Goal: Navigation & Orientation: Find specific page/section

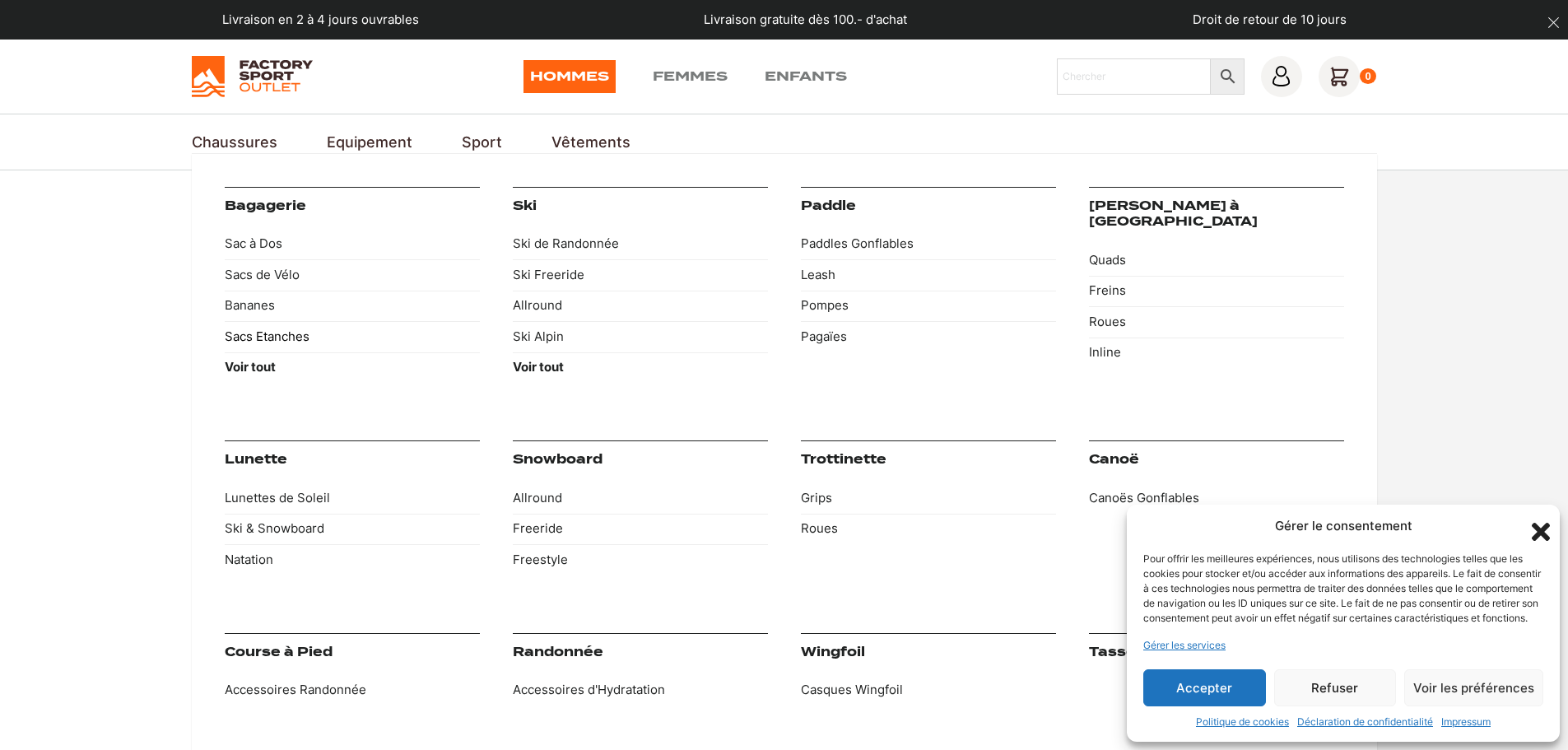
scroll to position [83, 0]
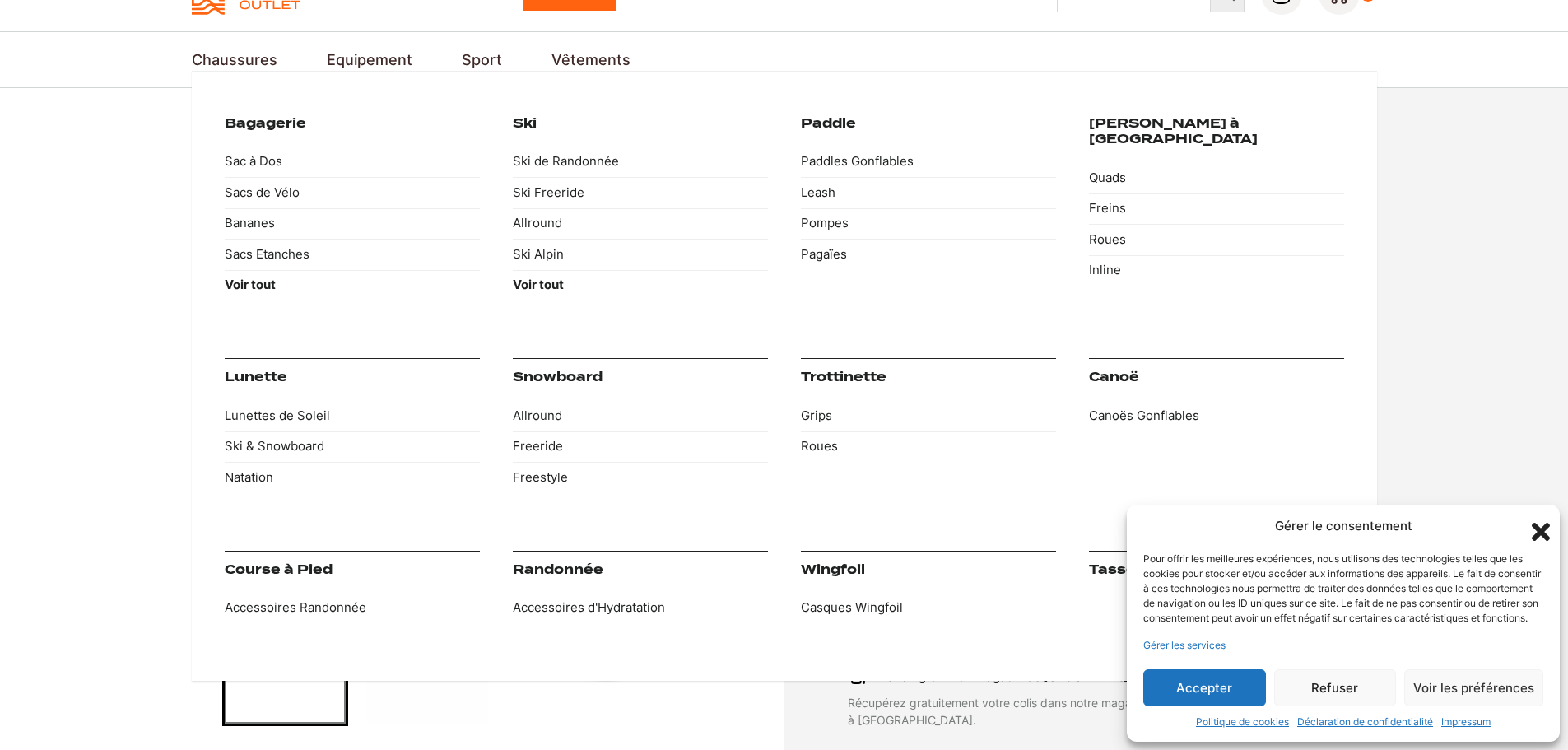
click at [560, 374] on link "Snowboard" at bounding box center [558, 377] width 90 height 15
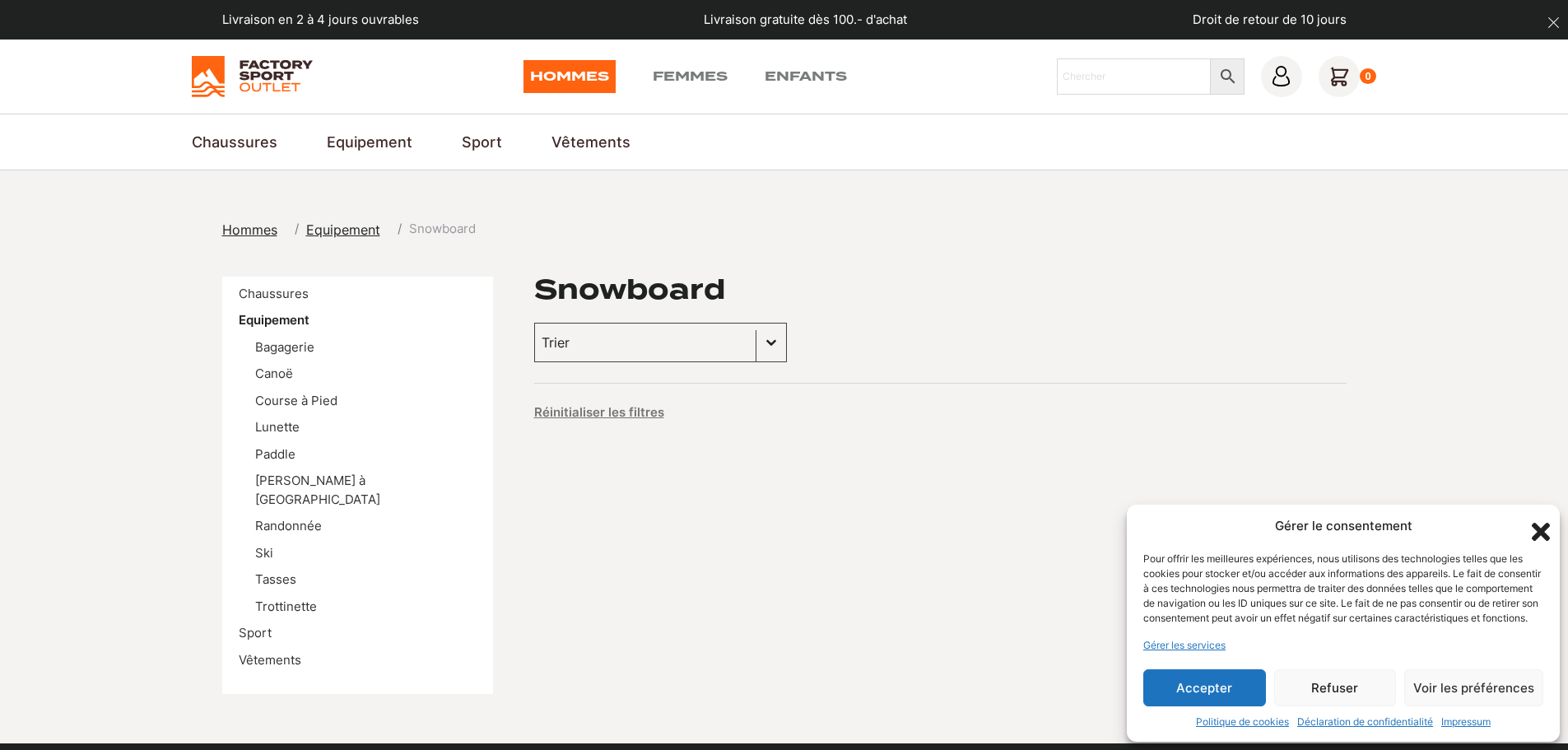
click at [577, 73] on link "Hommes" at bounding box center [569, 76] width 92 height 33
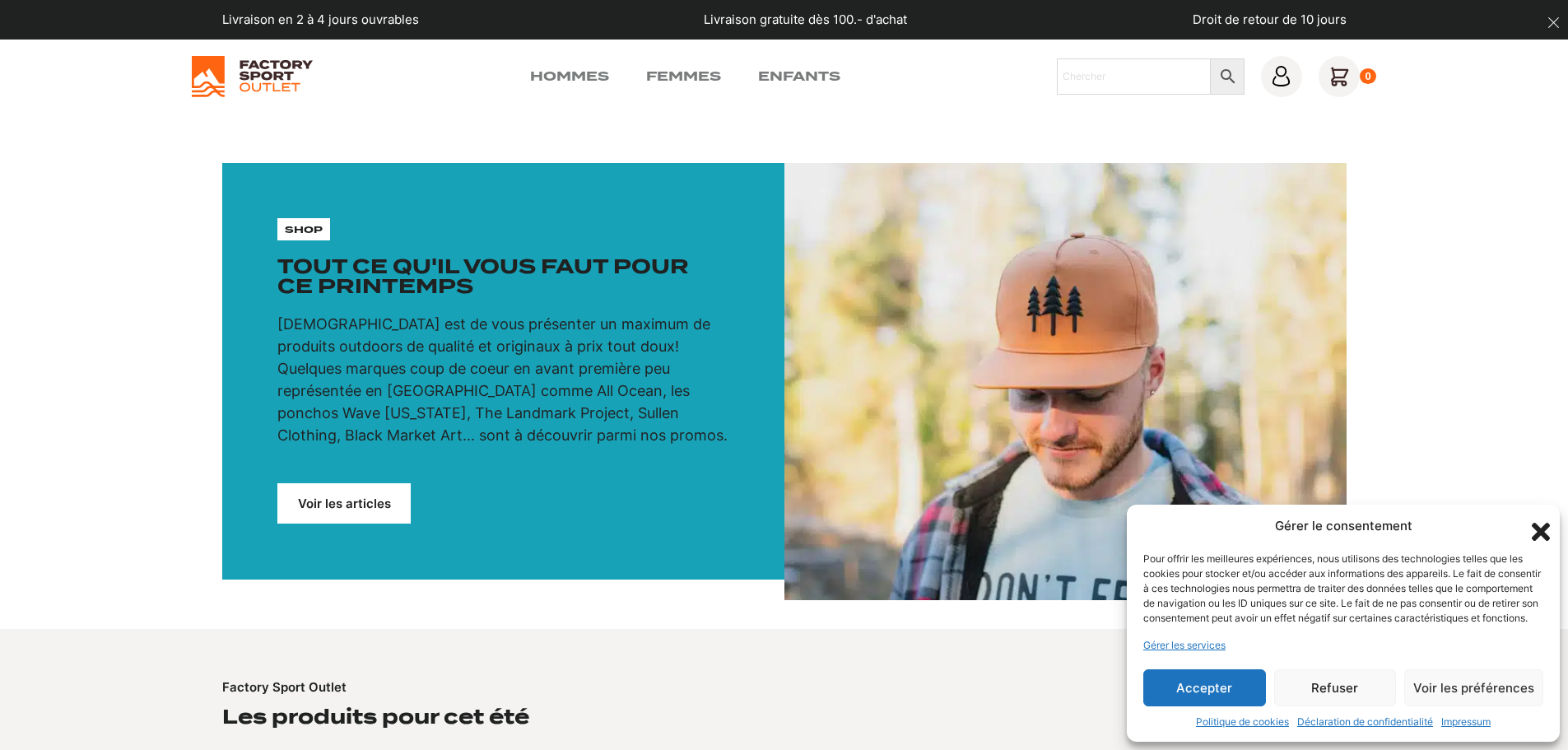
click at [357, 502] on link "Voir les articles" at bounding box center [344, 503] width 133 height 40
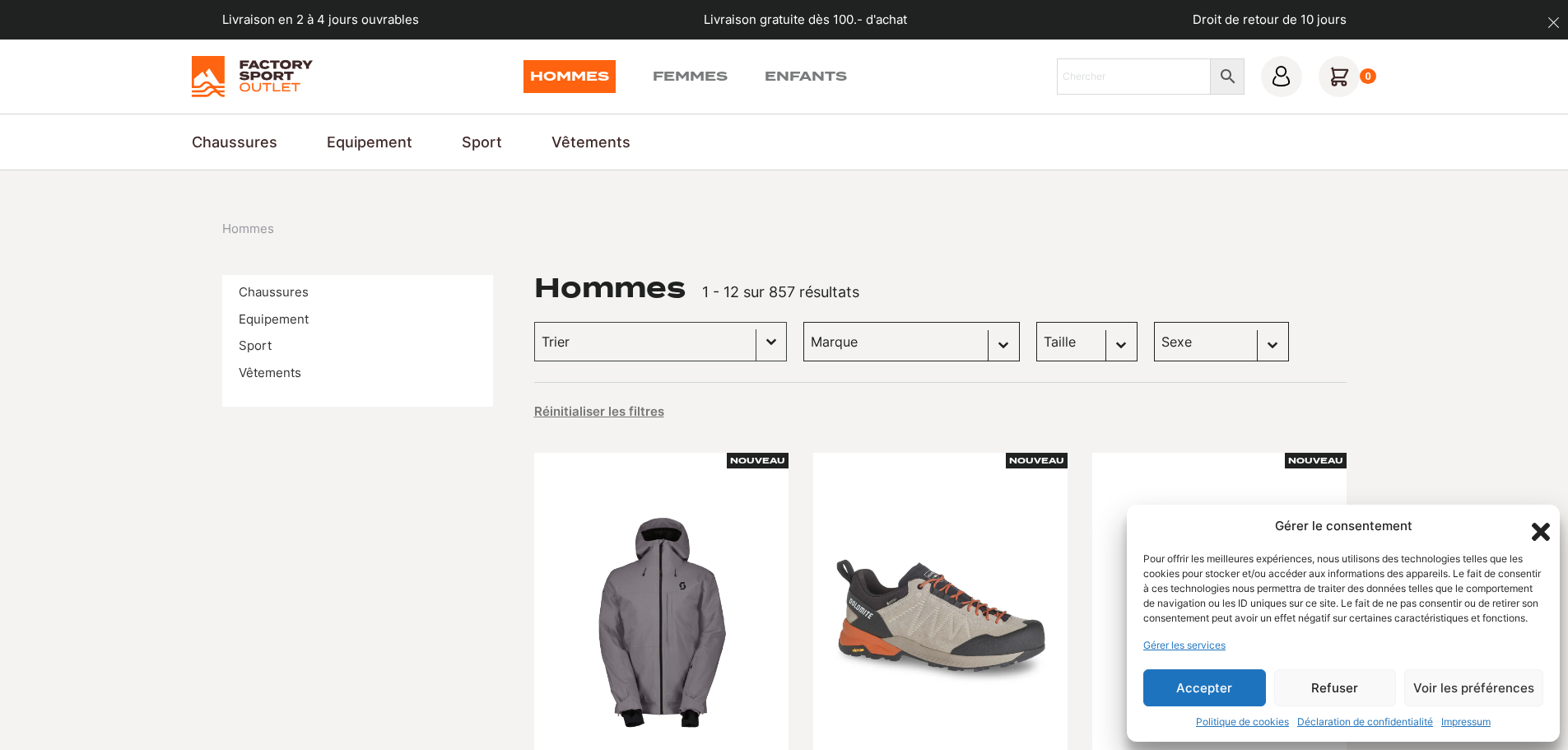
click at [1539, 523] on icon "Fermer la boîte de dialogue" at bounding box center [1540, 531] width 18 height 18
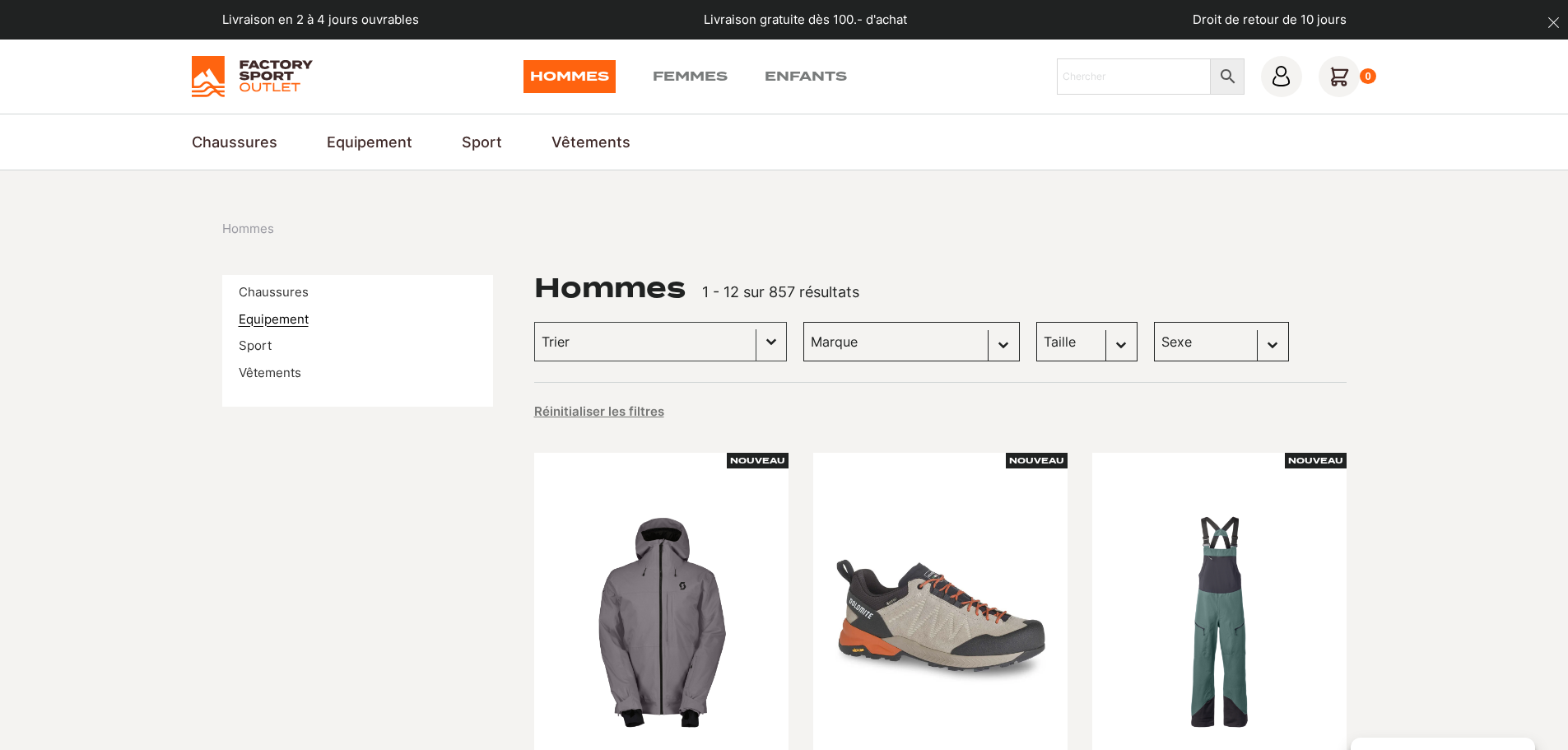
click at [284, 319] on link "Equipement" at bounding box center [273, 318] width 70 height 16
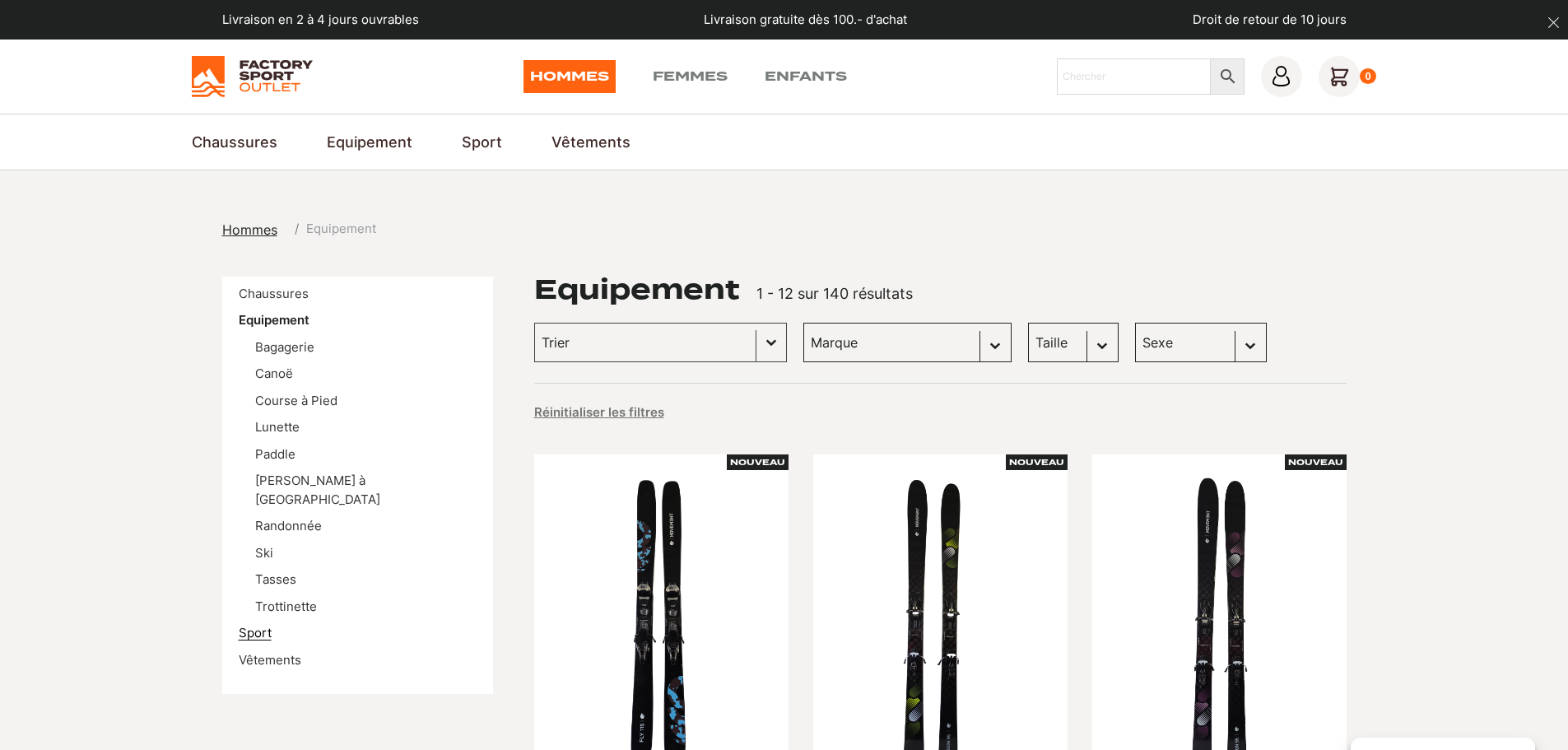
click at [256, 624] on link "Sport" at bounding box center [254, 632] width 33 height 16
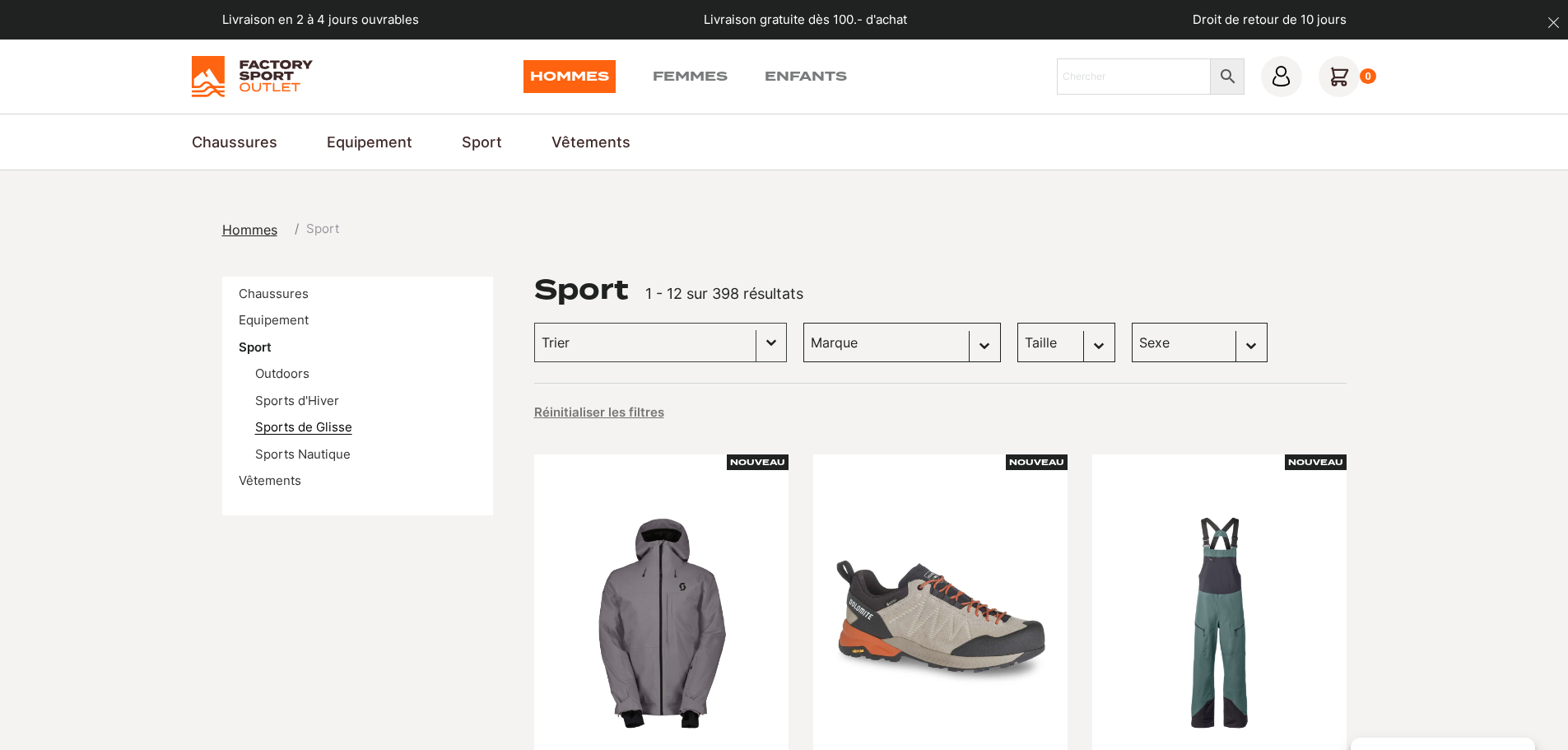
click at [331, 427] on link "Sports de Glisse" at bounding box center [303, 426] width 97 height 16
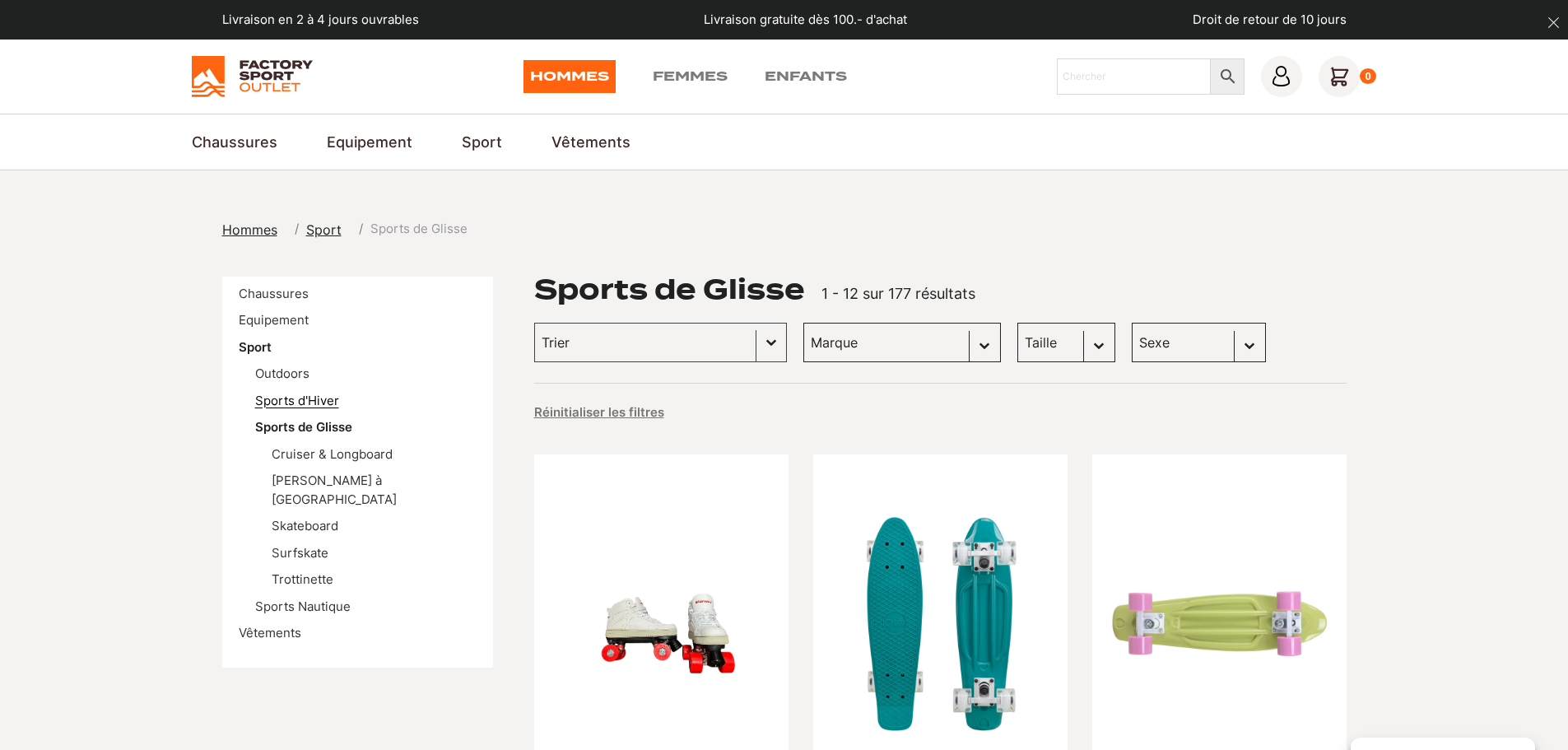
click at [314, 404] on link "Sports d'Hiver" at bounding box center [297, 400] width 84 height 16
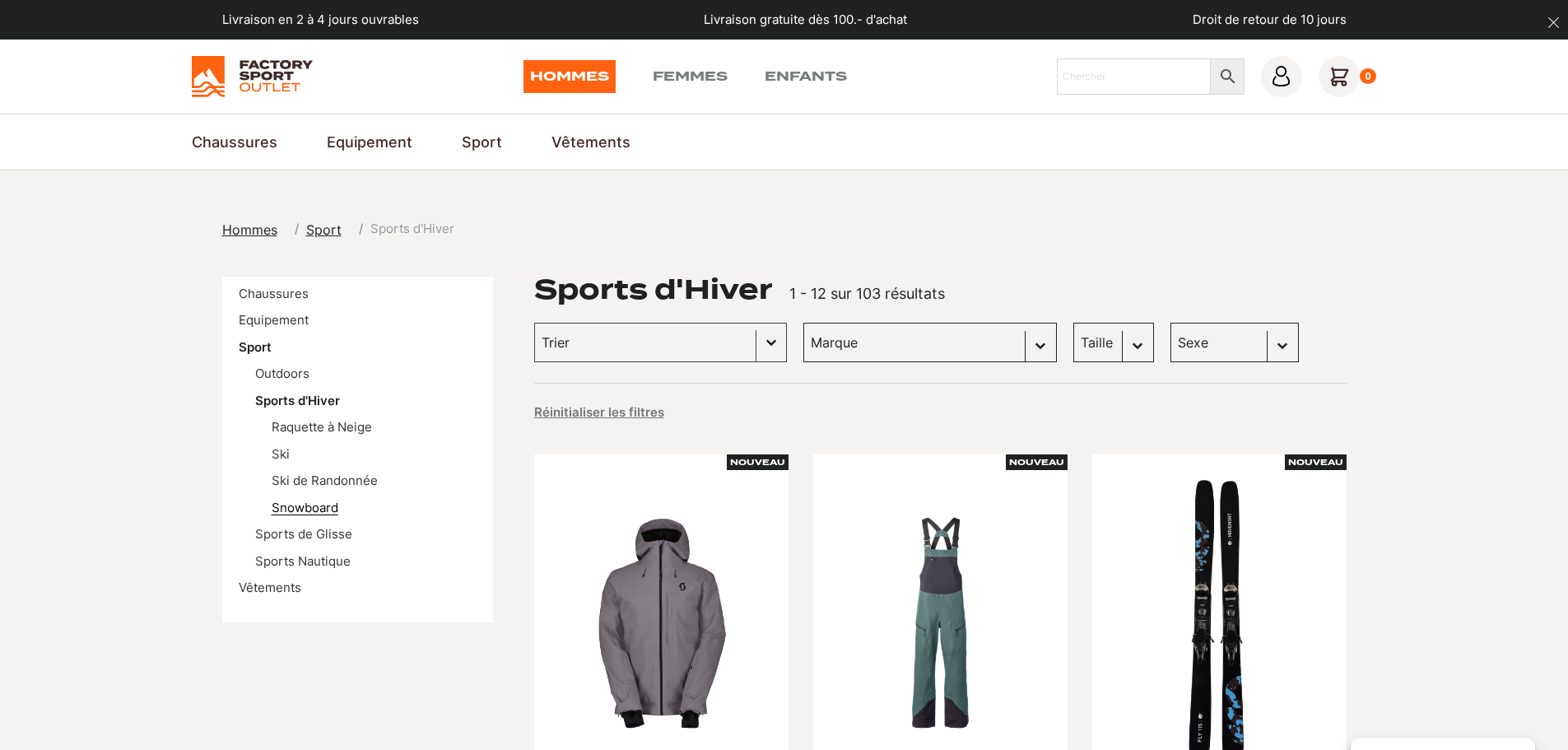
click at [308, 502] on link "Snowboard" at bounding box center [304, 507] width 67 height 16
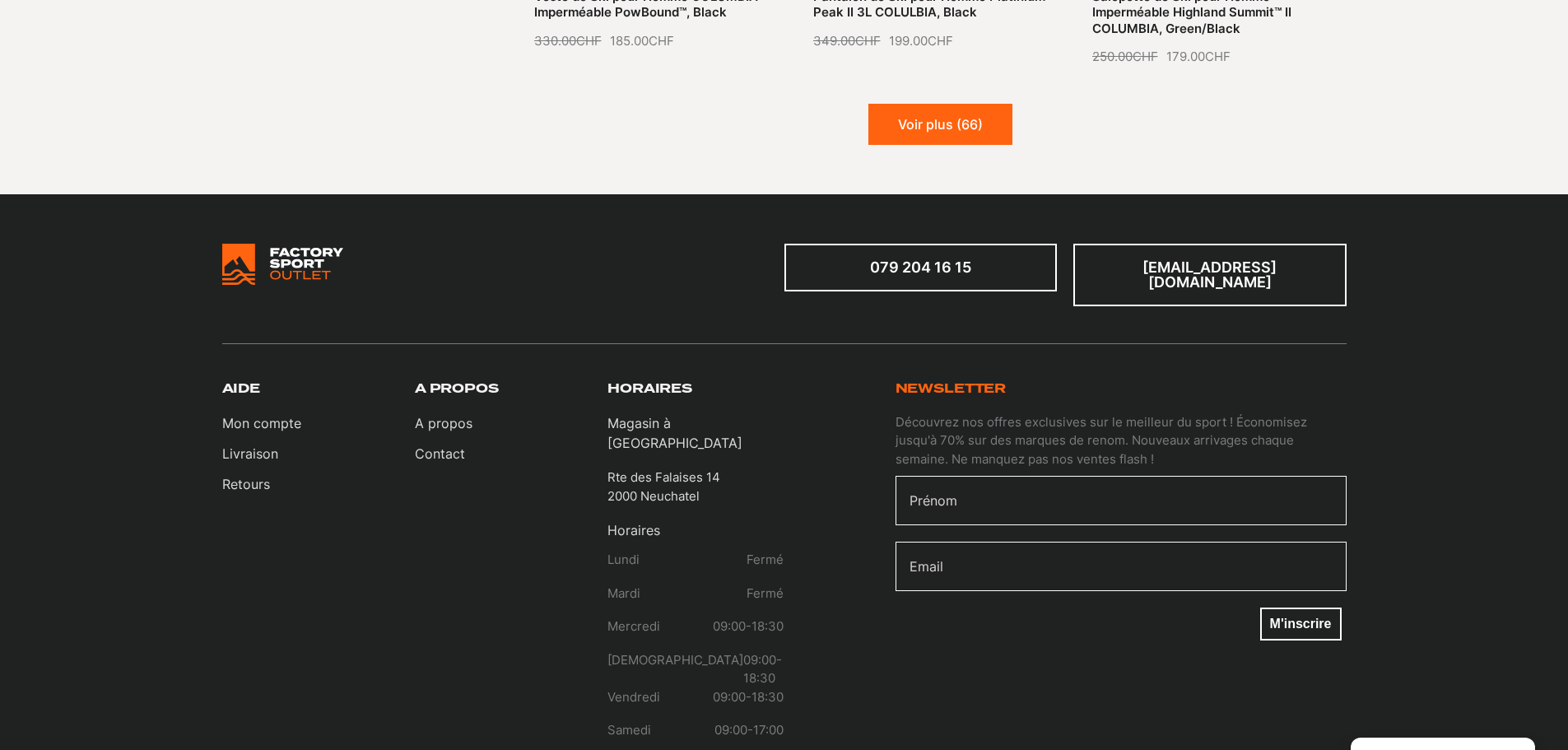
scroll to position [1563, 0]
